Goal: Task Accomplishment & Management: Complete application form

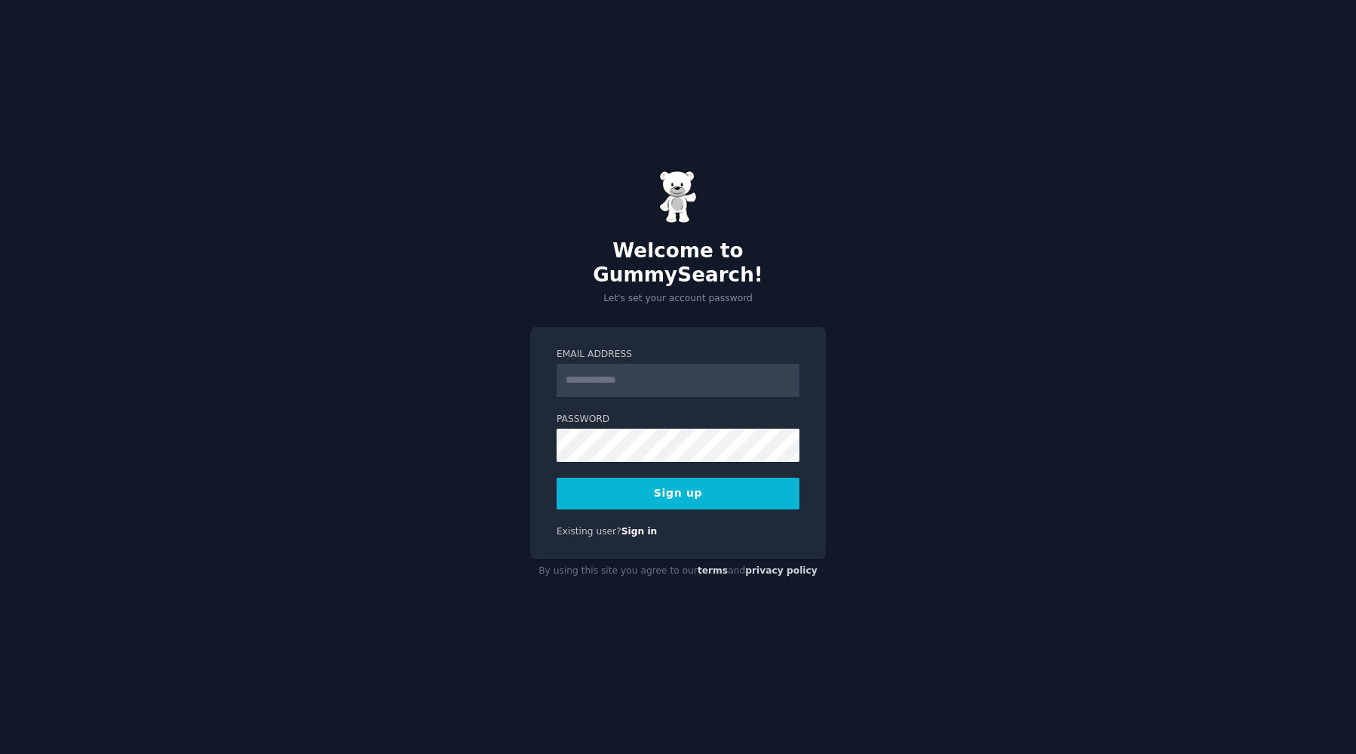
click at [735, 364] on input "Email Address" at bounding box center [678, 380] width 243 height 33
type input "**********"
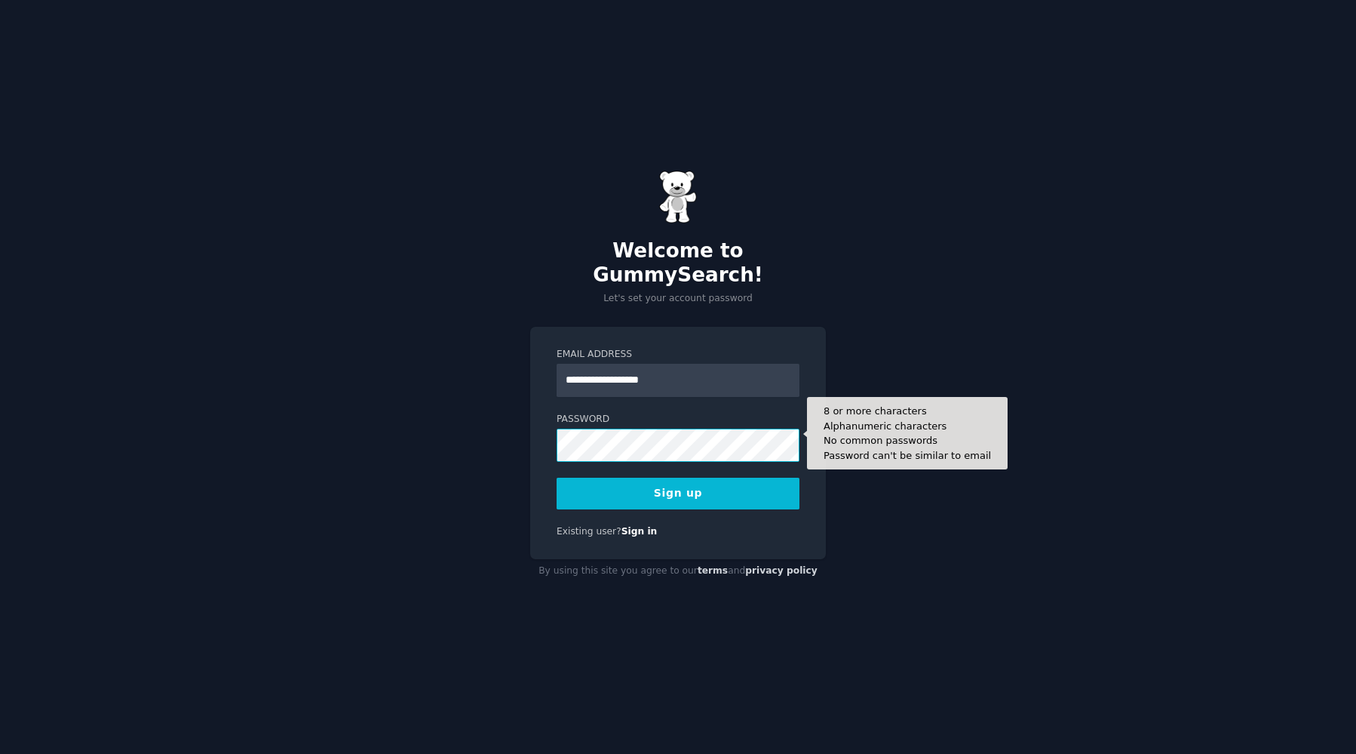
click at [545, 439] on div "**********" at bounding box center [678, 443] width 296 height 233
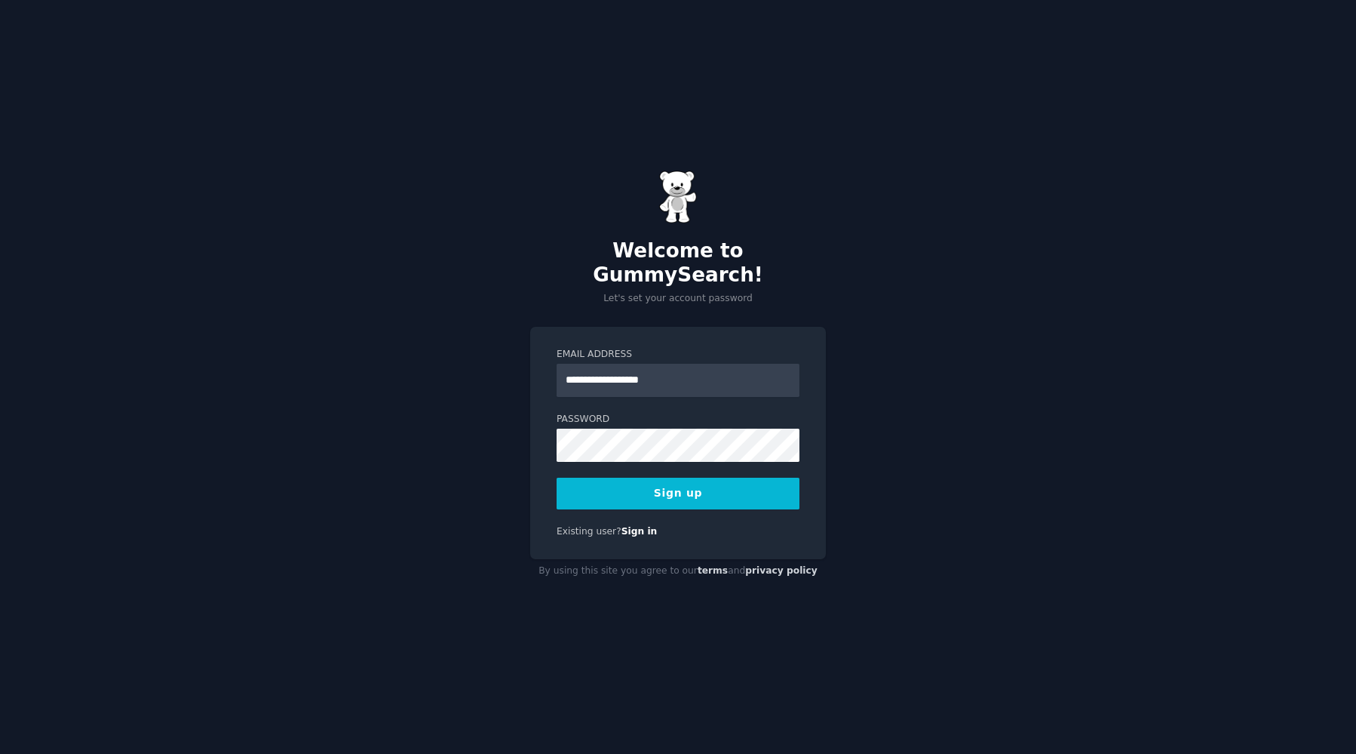
click at [620, 501] on div "**********" at bounding box center [678, 443] width 296 height 233
click at [621, 488] on button "Sign up" at bounding box center [678, 494] width 243 height 32
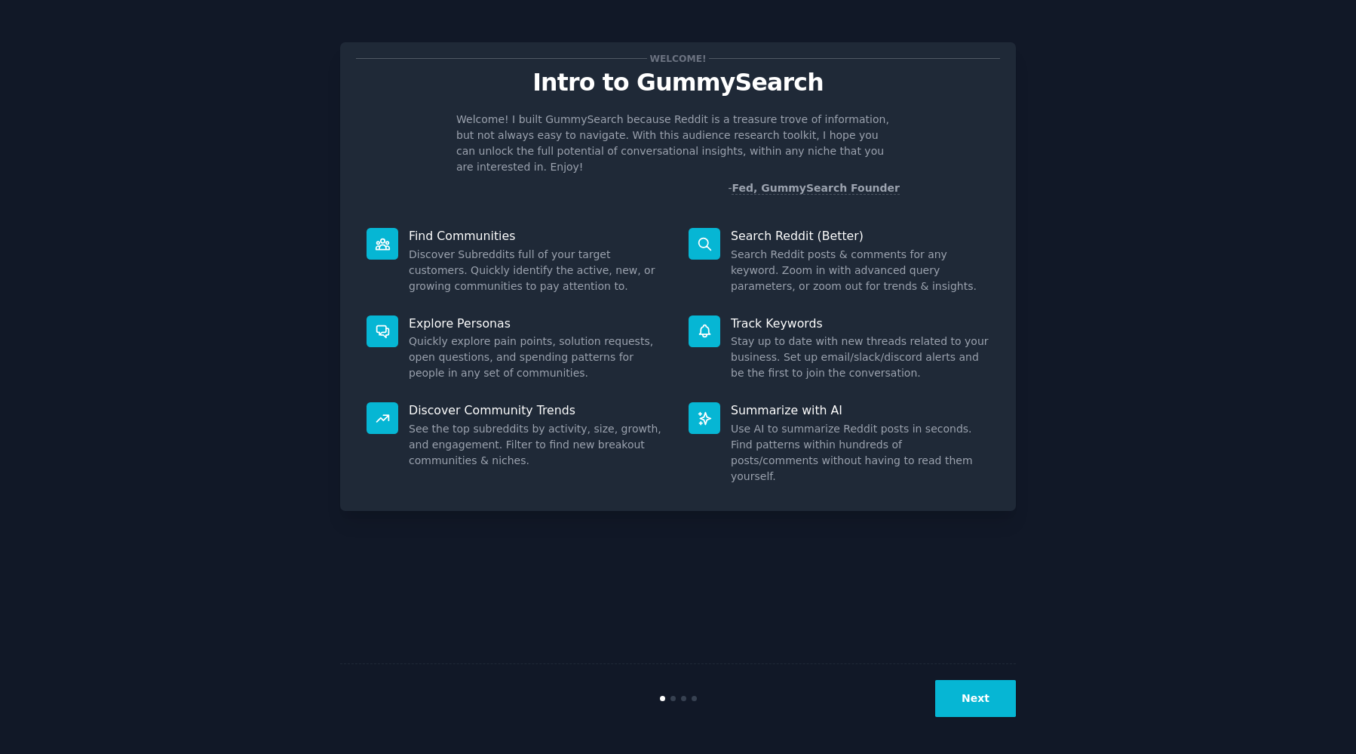
click at [981, 696] on button "Next" at bounding box center [975, 698] width 81 height 37
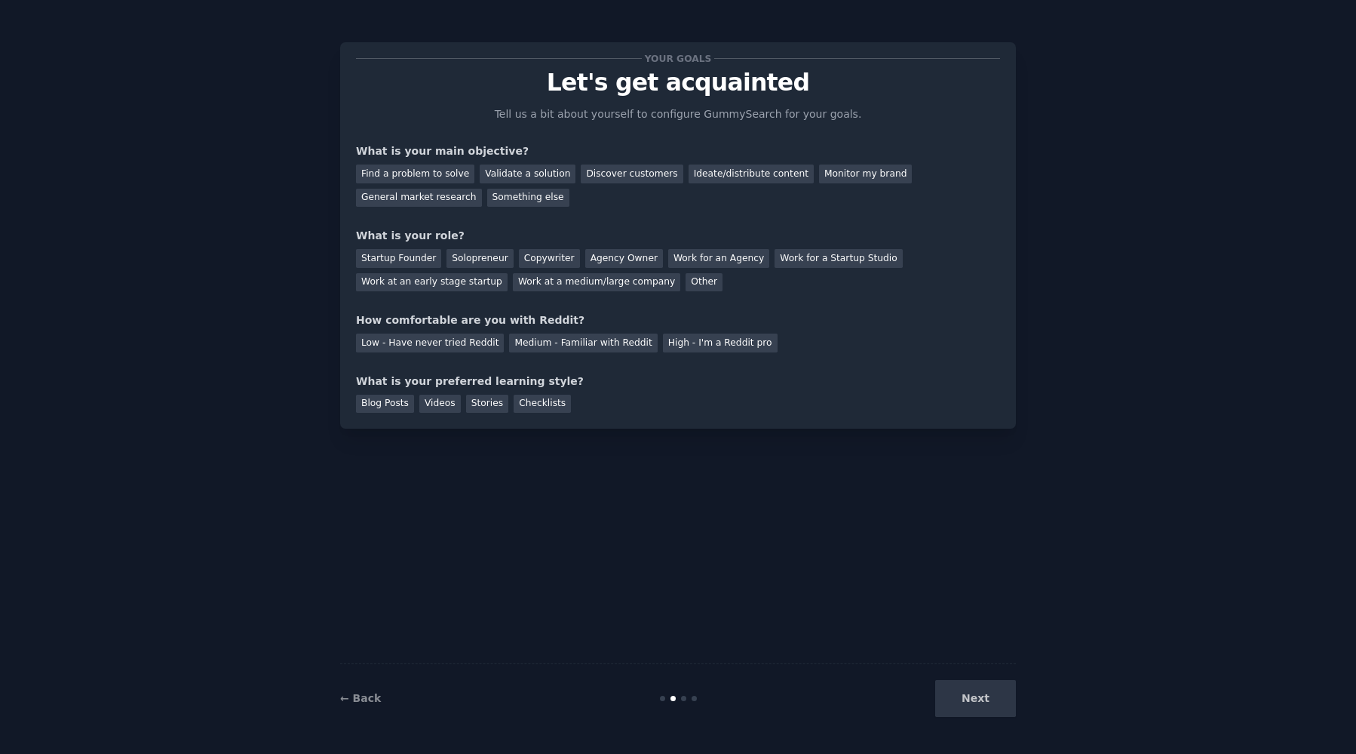
click at [979, 686] on div "Next" at bounding box center [904, 698] width 226 height 37
click at [978, 697] on div "Next" at bounding box center [904, 698] width 226 height 37
click at [456, 172] on div "Find a problem to solve" at bounding box center [415, 173] width 118 height 19
click at [505, 166] on div "Validate a solution" at bounding box center [528, 173] width 96 height 19
click at [414, 260] on div "Startup Founder" at bounding box center [398, 258] width 85 height 19
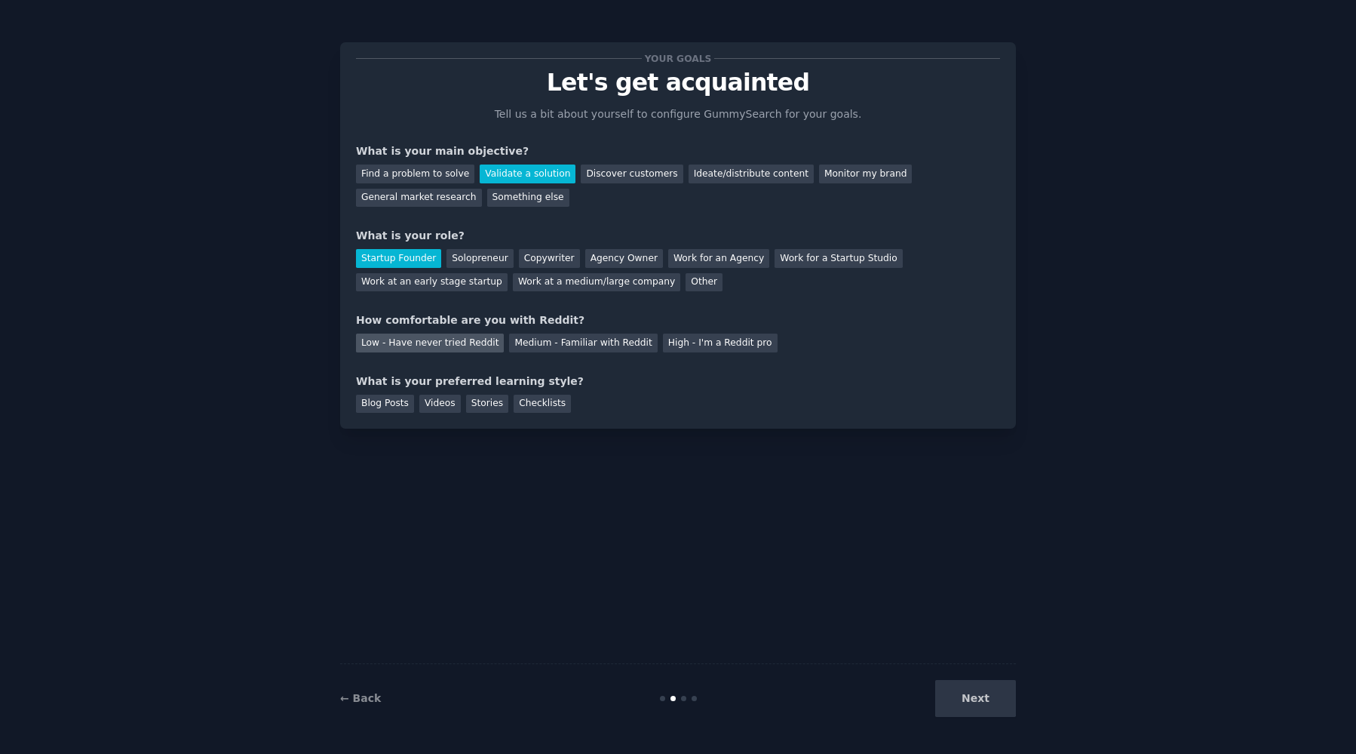
click at [474, 350] on div "Low - Have never tried Reddit" at bounding box center [430, 342] width 148 height 19
click at [972, 699] on div "Next" at bounding box center [904, 698] width 226 height 37
click at [490, 399] on div "Stories" at bounding box center [487, 404] width 42 height 19
click at [445, 401] on div "Videos" at bounding box center [439, 404] width 41 height 19
click at [978, 689] on button "Next" at bounding box center [975, 698] width 81 height 37
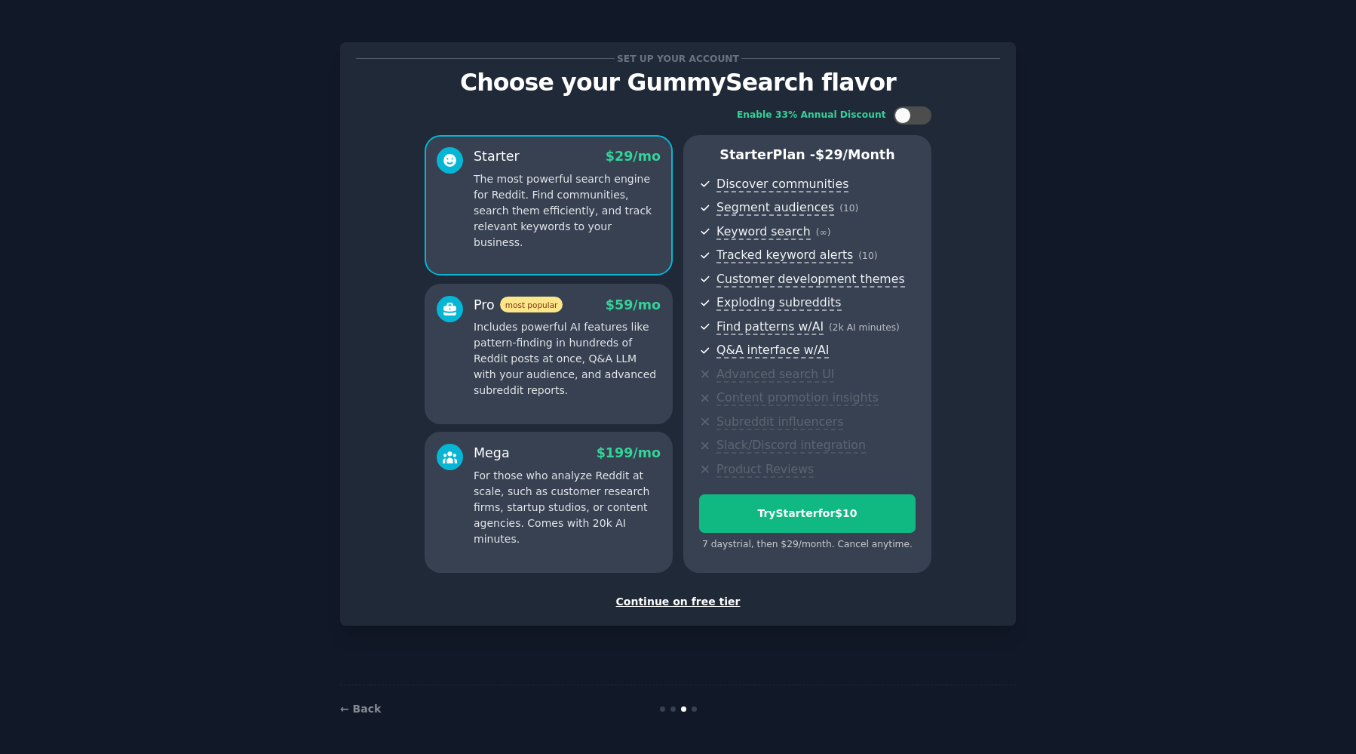
click at [710, 602] on div "Continue on free tier" at bounding box center [678, 602] width 644 height 16
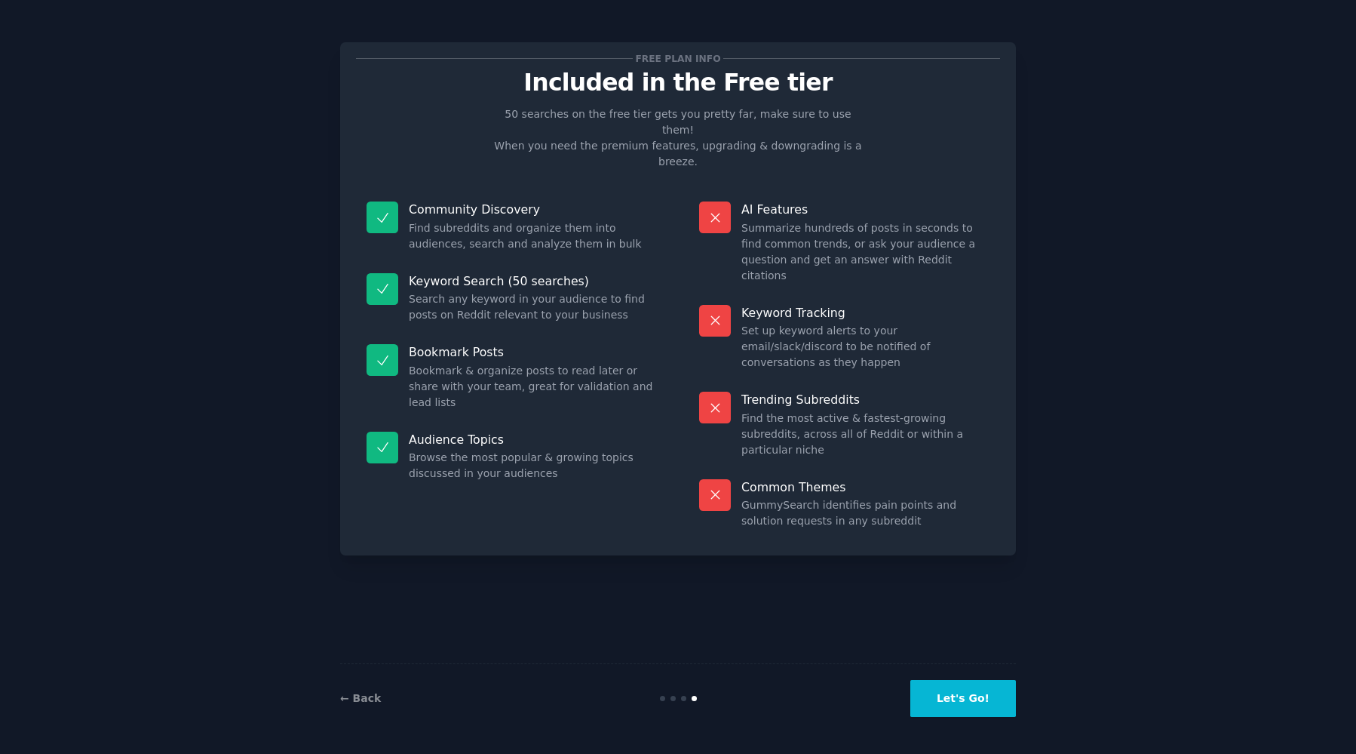
click at [985, 705] on button "Let's Go!" at bounding box center [964, 698] width 106 height 37
